Goal: Information Seeking & Learning: Learn about a topic

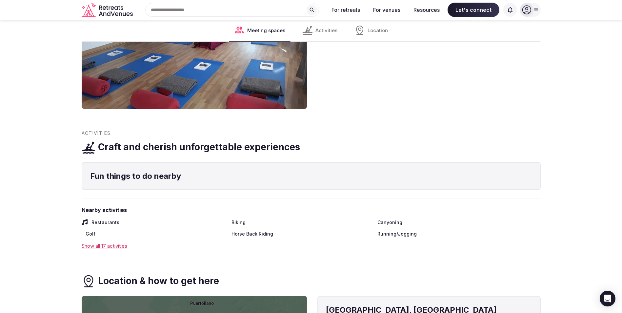
scroll to position [798, 0]
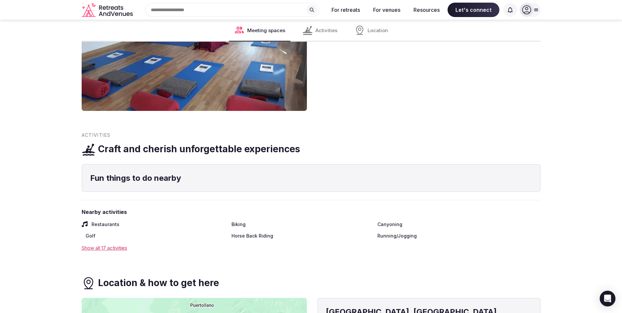
click at [105, 244] on div "Show all 17 activities" at bounding box center [311, 247] width 459 height 7
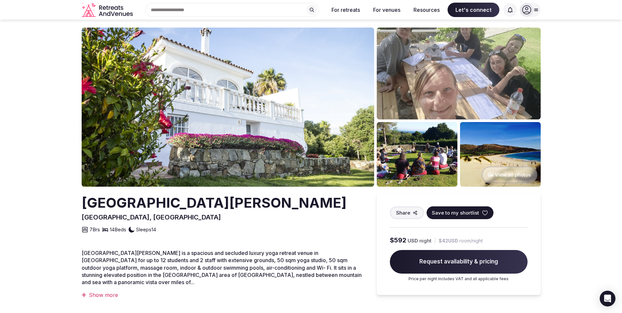
scroll to position [0, 0]
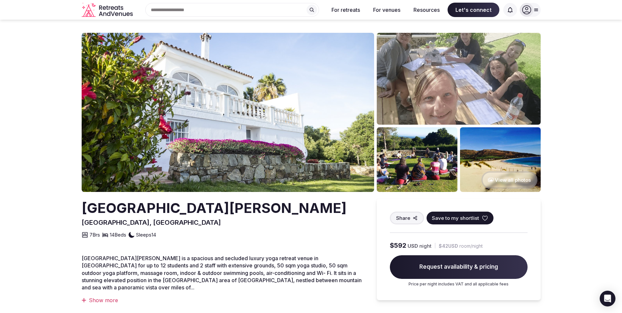
click at [107, 296] on div "Show more" at bounding box center [223, 299] width 282 height 7
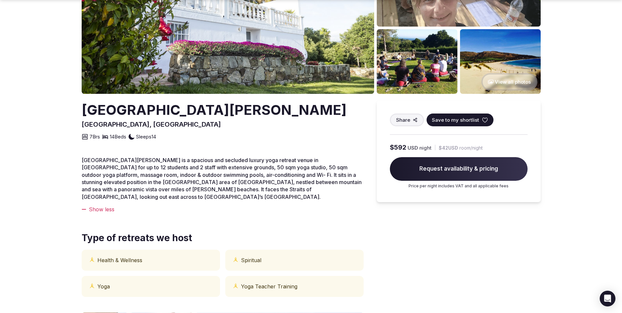
scroll to position [98, 0]
click at [257, 189] on p "[GEOGRAPHIC_DATA][PERSON_NAME] is a spacious and secluded luxury yoga retreat v…" at bounding box center [223, 178] width 282 height 44
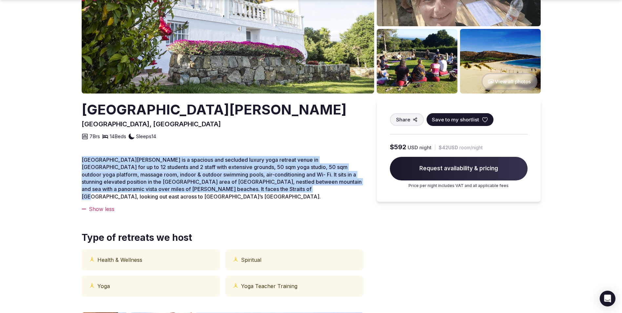
drag, startPoint x: 234, startPoint y: 191, endPoint x: 78, endPoint y: 149, distance: 161.6
click at [78, 149] on section "View all photos [GEOGRAPHIC_DATA][PERSON_NAME], [GEOGRAPHIC_DATA] Share Save to…" at bounding box center [311, 255] width 622 height 669
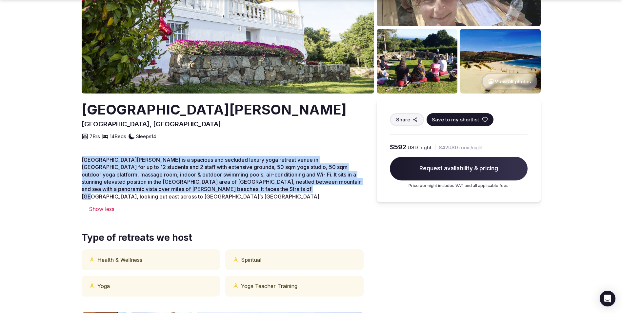
drag, startPoint x: 73, startPoint y: 159, endPoint x: 255, endPoint y: 192, distance: 184.7
click at [255, 192] on section "View all photos [GEOGRAPHIC_DATA][PERSON_NAME], [GEOGRAPHIC_DATA] Share Save to…" at bounding box center [311, 255] width 622 height 669
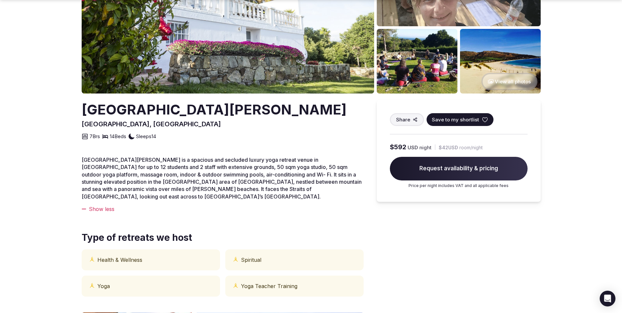
drag, startPoint x: 255, startPoint y: 192, endPoint x: 223, endPoint y: 199, distance: 33.3
click at [223, 205] on div "Show less" at bounding box center [223, 208] width 282 height 7
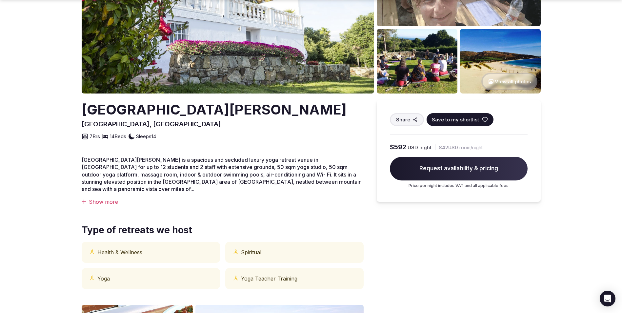
click at [89, 198] on div "Show more" at bounding box center [223, 201] width 282 height 7
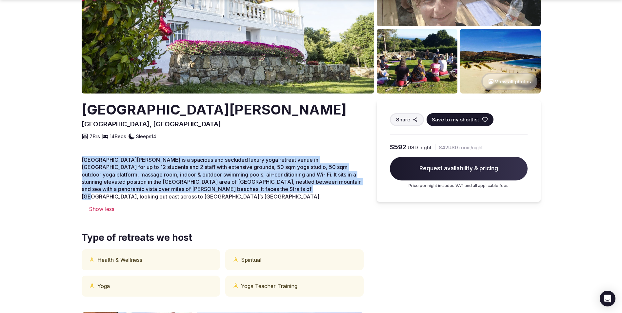
drag, startPoint x: 233, startPoint y: 190, endPoint x: 82, endPoint y: 162, distance: 153.7
click at [82, 162] on p "[GEOGRAPHIC_DATA][PERSON_NAME] is a spacious and secluded luxury yoga retreat v…" at bounding box center [223, 178] width 282 height 44
click at [249, 190] on p "[GEOGRAPHIC_DATA][PERSON_NAME] is a spacious and secluded luxury yoga retreat v…" at bounding box center [223, 178] width 282 height 44
